Goal: Transaction & Acquisition: Purchase product/service

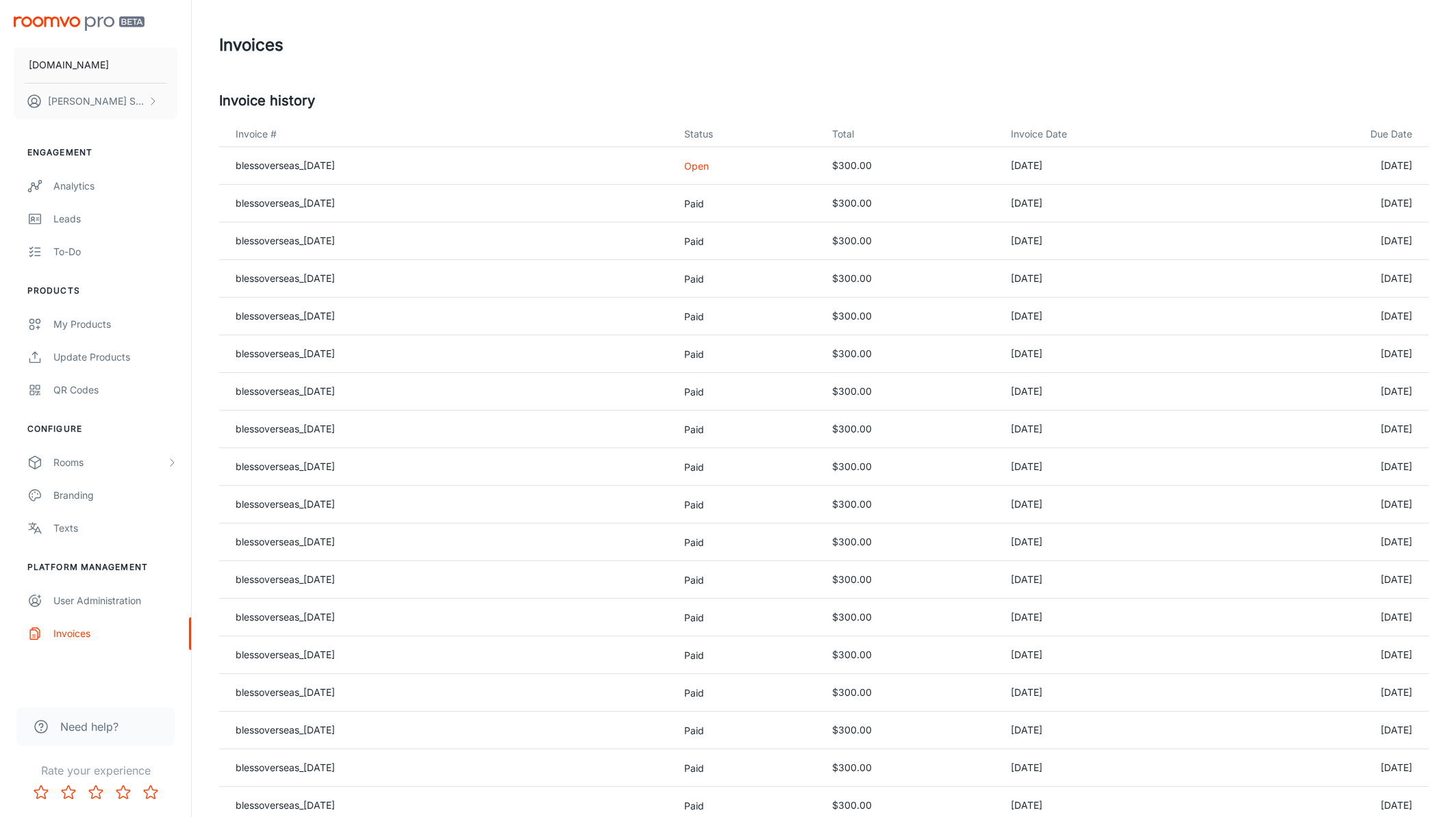
click at [722, 169] on p "Open" at bounding box center [747, 166] width 125 height 14
click at [324, 163] on link "blessoverseas_[DATE]" at bounding box center [285, 166] width 99 height 12
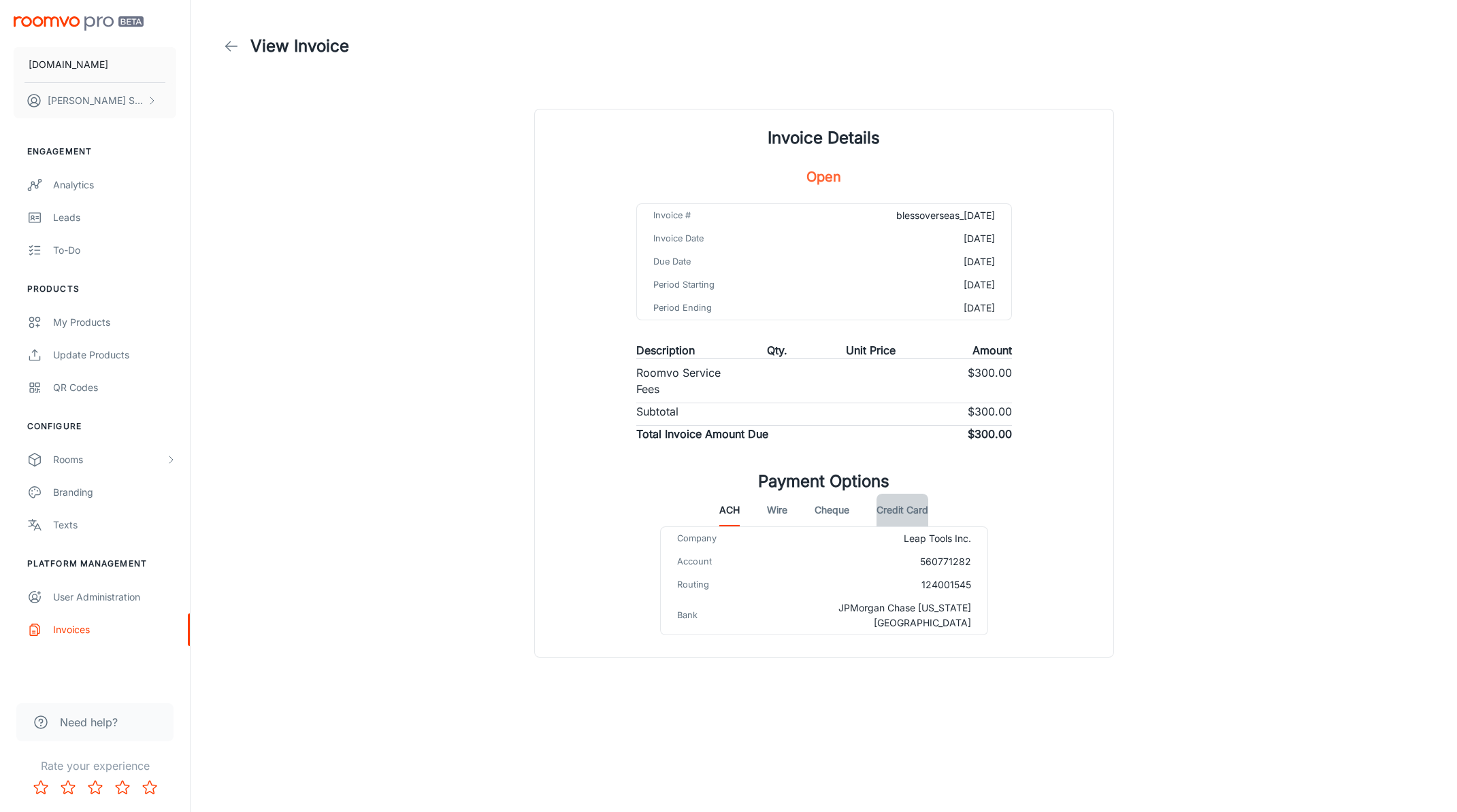
click at [900, 517] on button "Credit Card" at bounding box center [902, 509] width 51 height 33
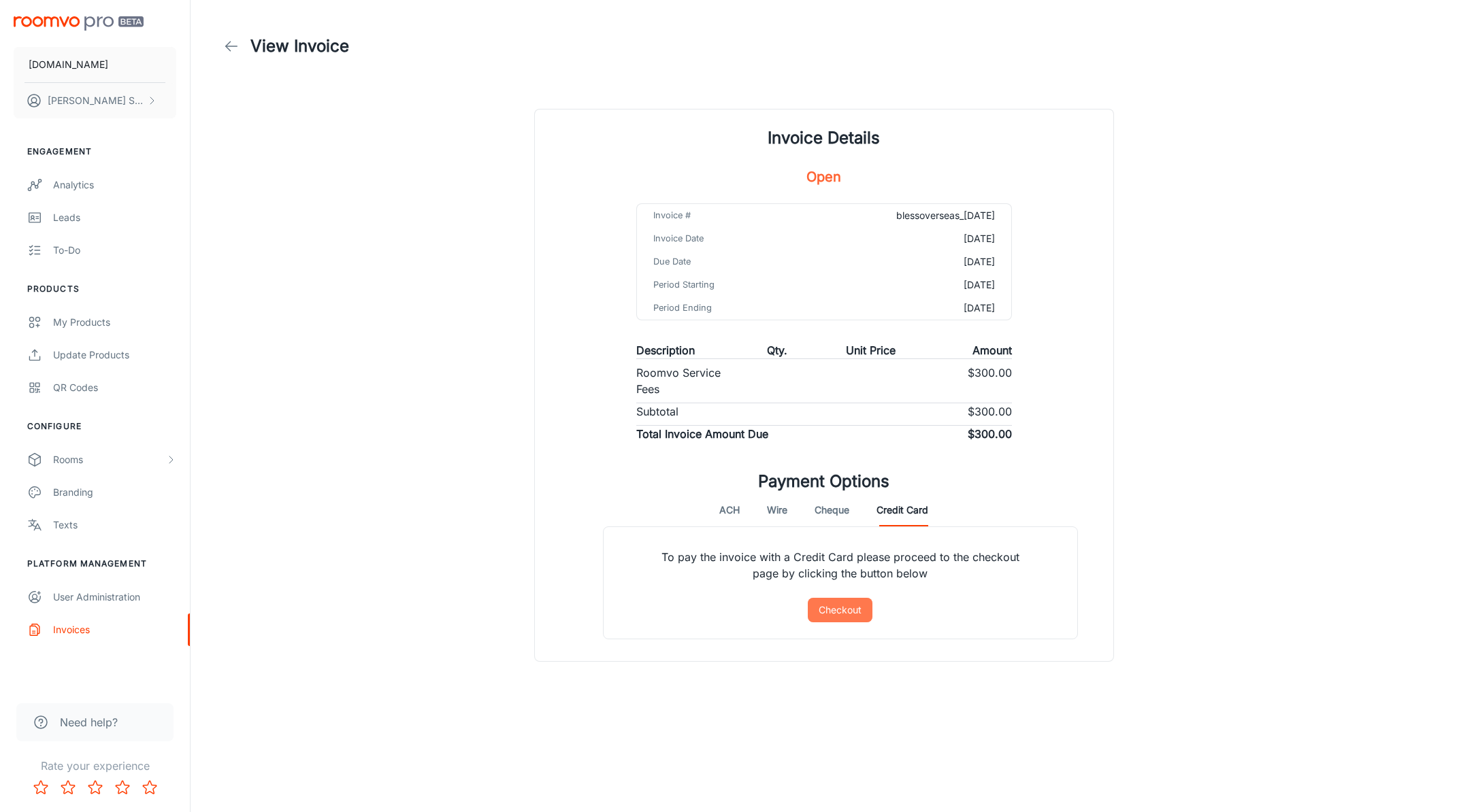
click at [833, 610] on button "Checkout" at bounding box center [840, 610] width 65 height 25
